Goal: Information Seeking & Learning: Learn about a topic

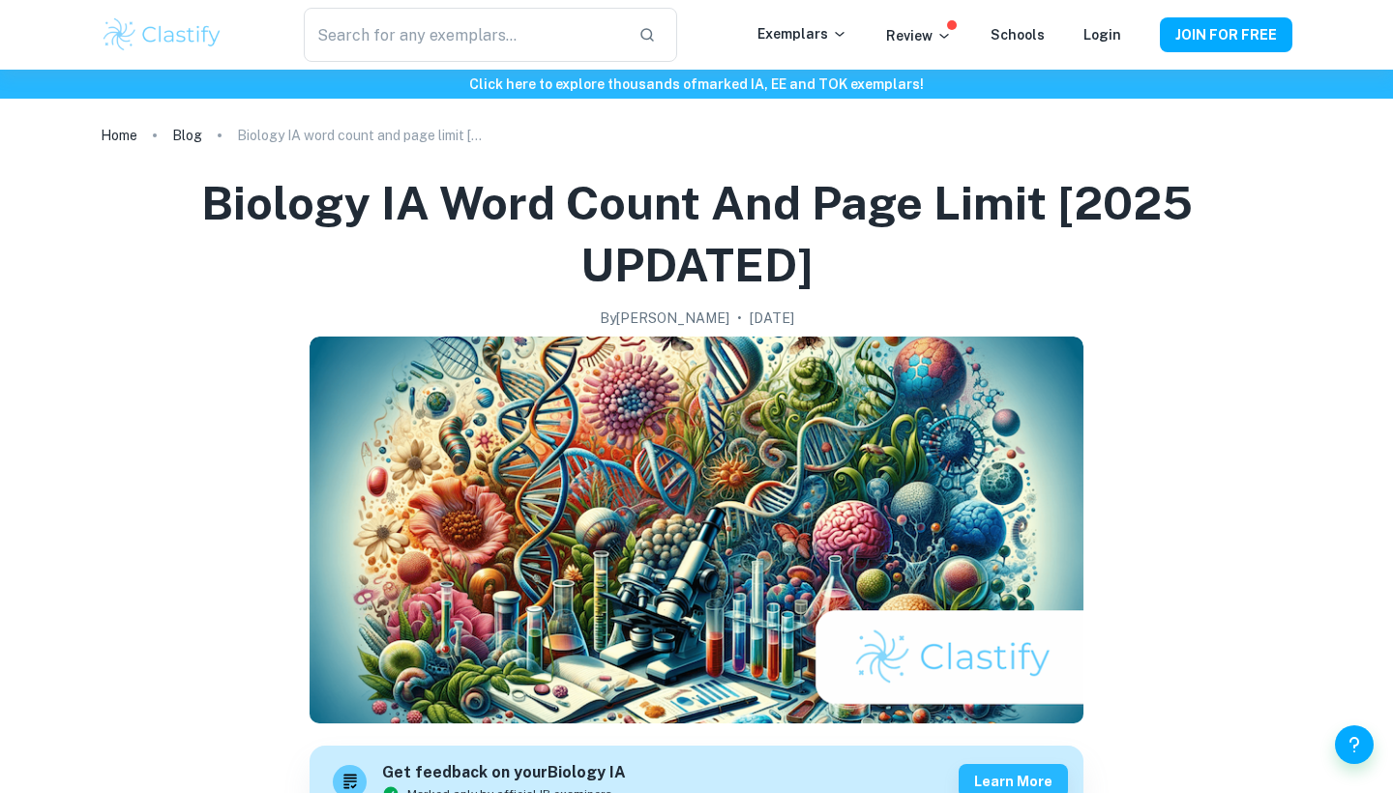
checkbox input "true"
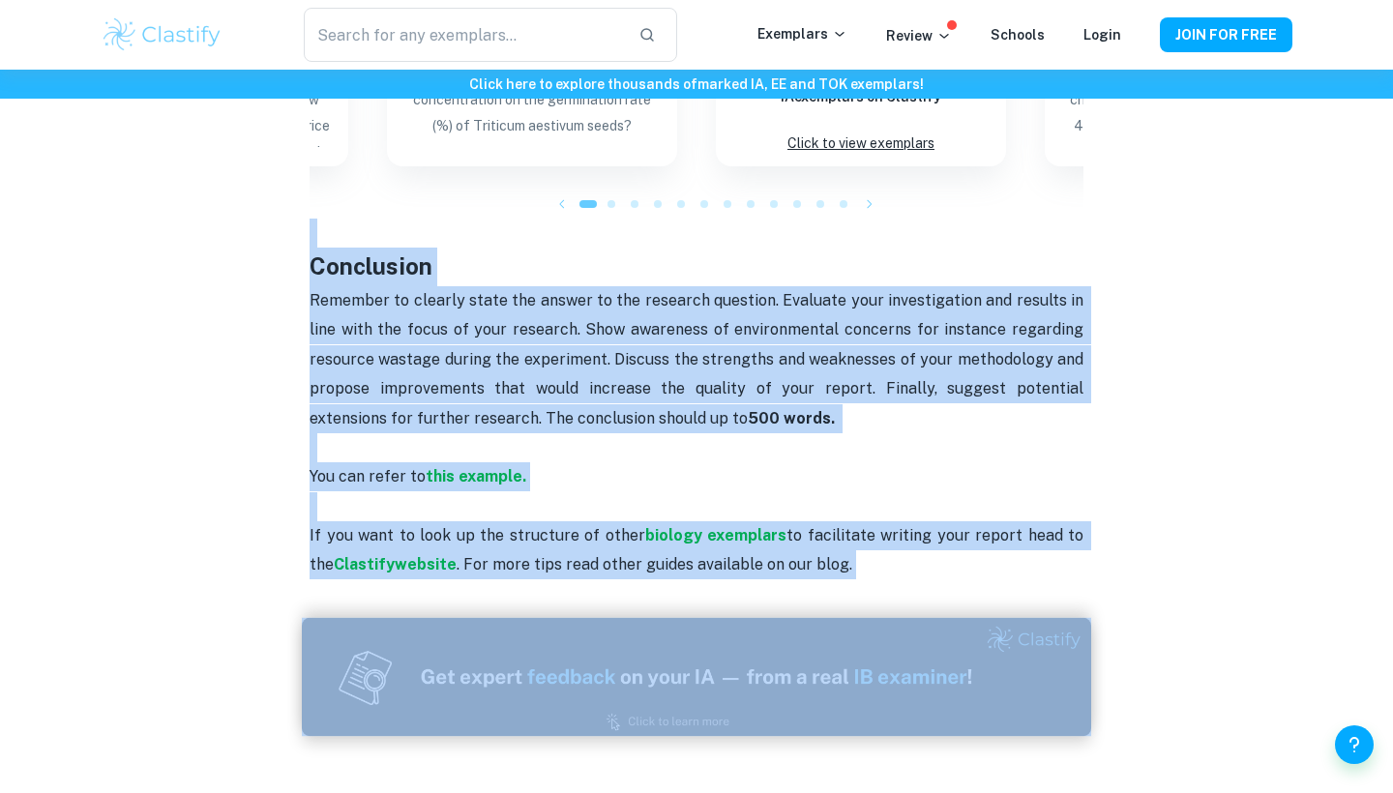
scroll to position [2126, 0]
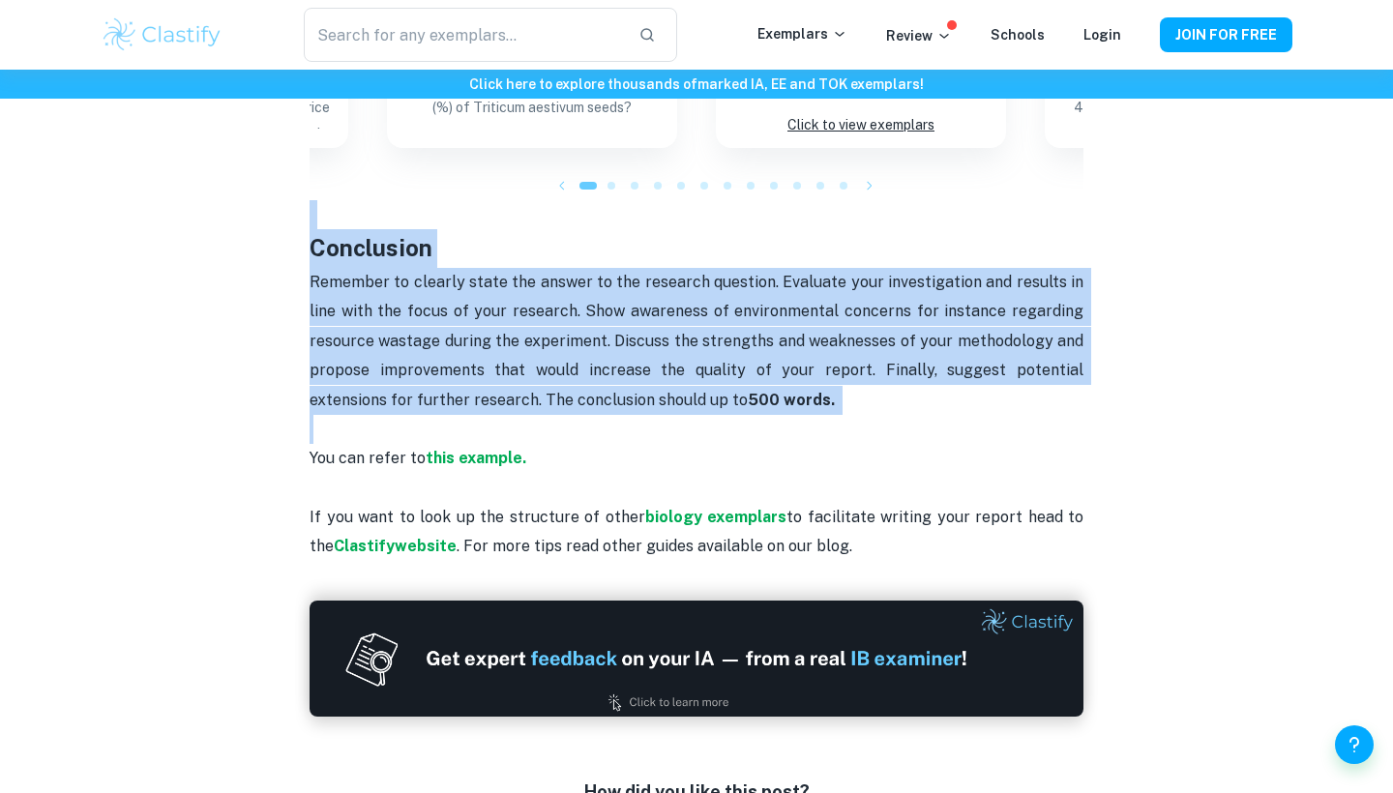
drag, startPoint x: 380, startPoint y: 428, endPoint x: 797, endPoint y: 398, distance: 418.1
copy div "Loremip DO sita conse adi elit seddo [1118 EIUSMOD] Tem inc utlabor et dolo Mag…"
click at [446, 449] on strong "this example." at bounding box center [476, 458] width 101 height 18
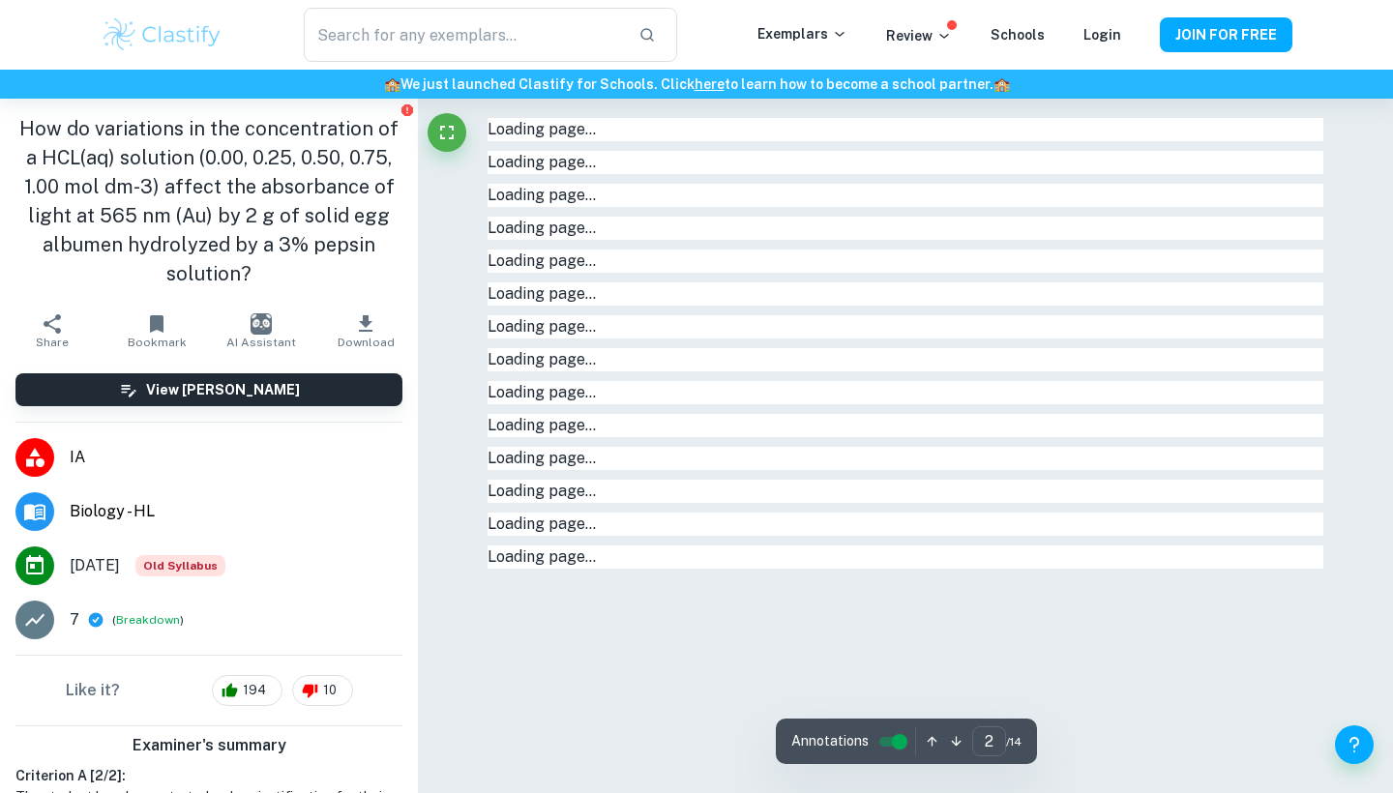
type input "1"
